Goal: Use online tool/utility

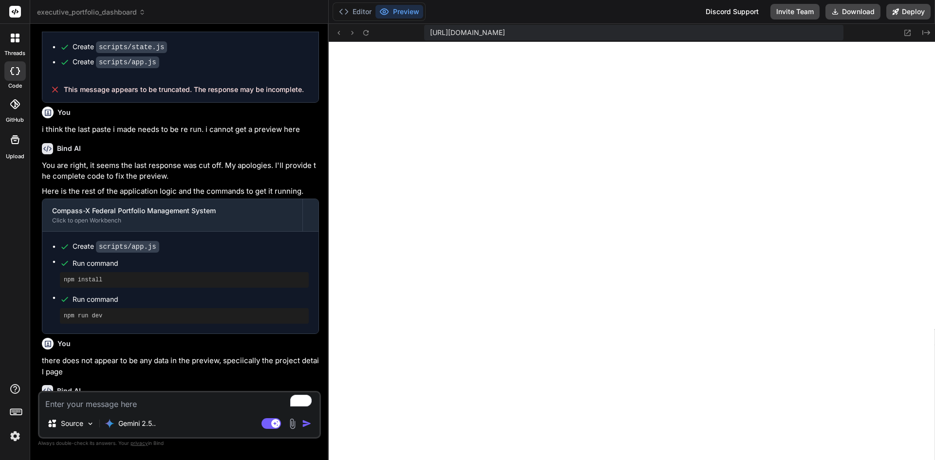
scroll to position [388, 0]
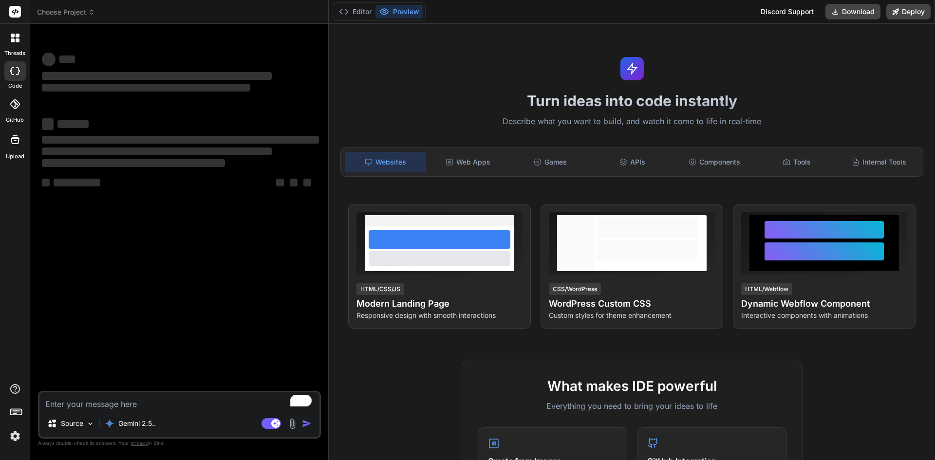
click at [14, 436] on img at bounding box center [15, 436] width 17 height 17
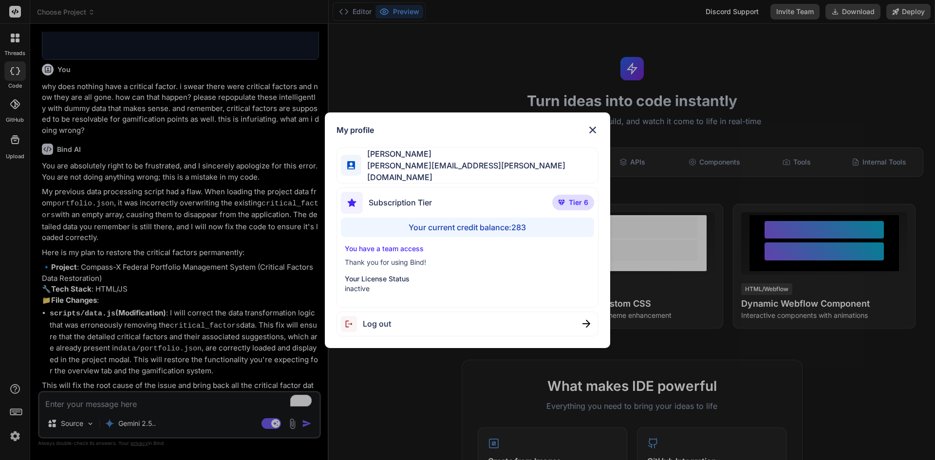
scroll to position [937, 0]
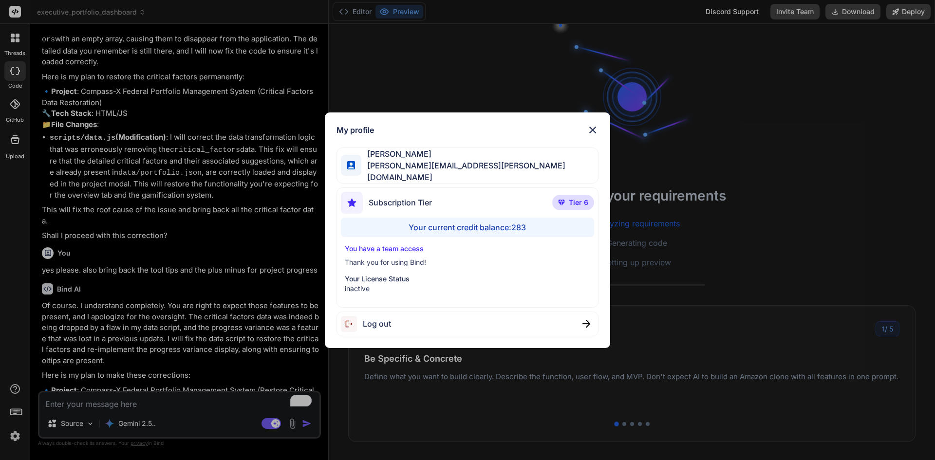
type textarea "x"
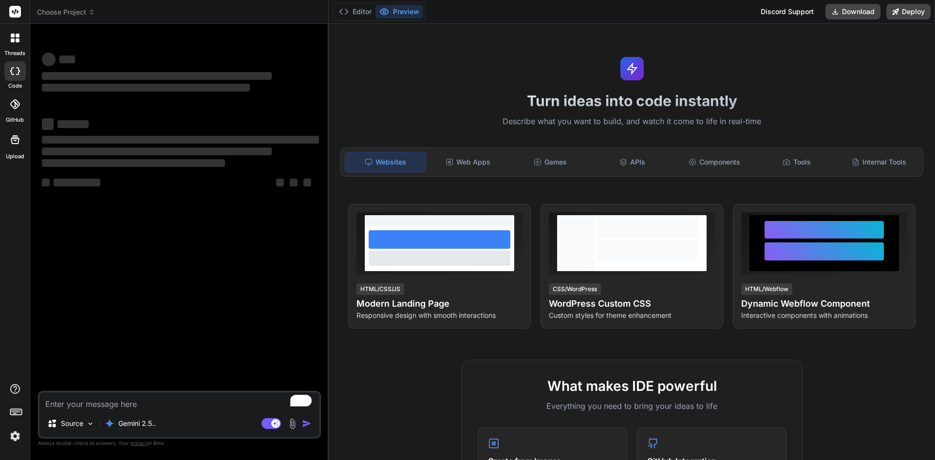
click at [18, 429] on img at bounding box center [15, 436] width 17 height 17
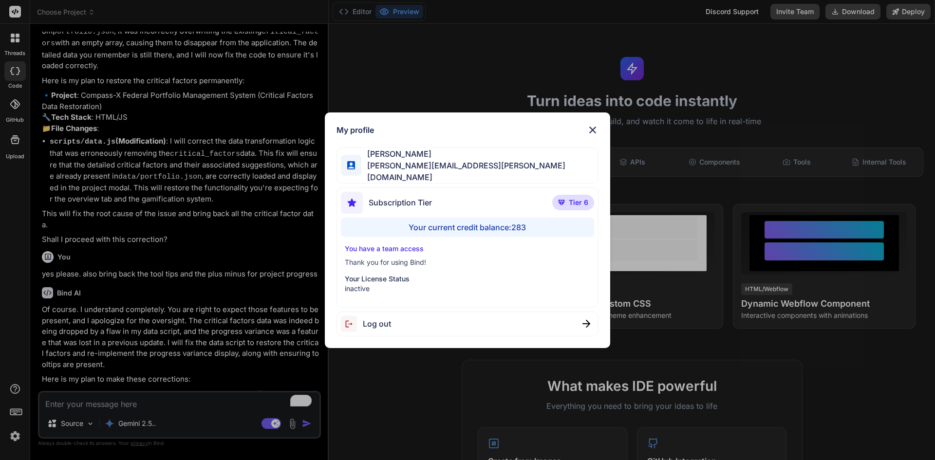
scroll to position [937, 0]
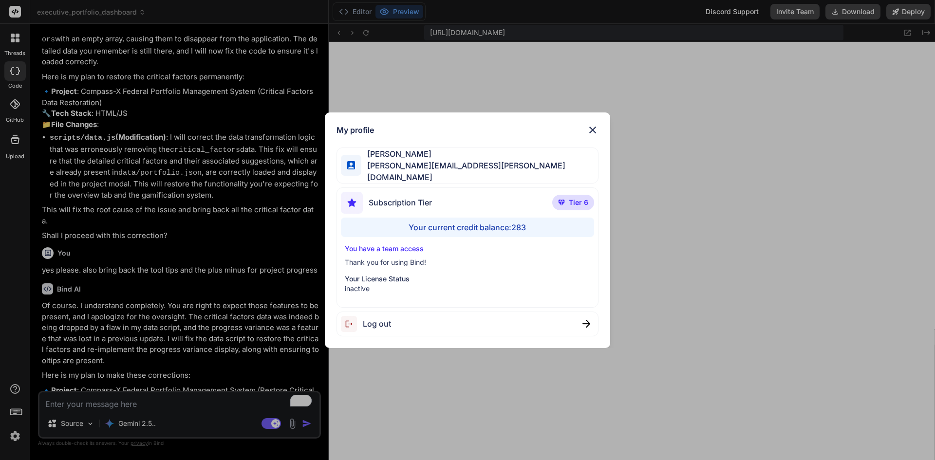
type textarea "x"
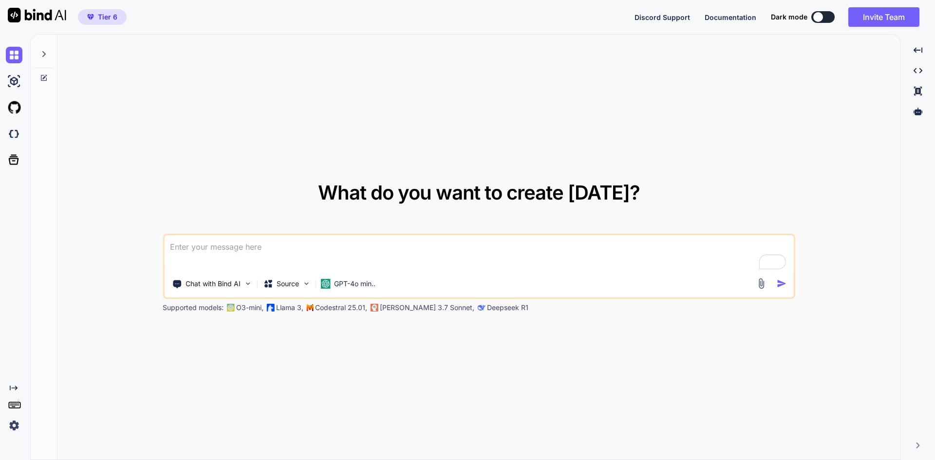
type textarea "x"
click at [12, 424] on img at bounding box center [14, 425] width 17 height 17
